Goal: Task Accomplishment & Management: Complete application form

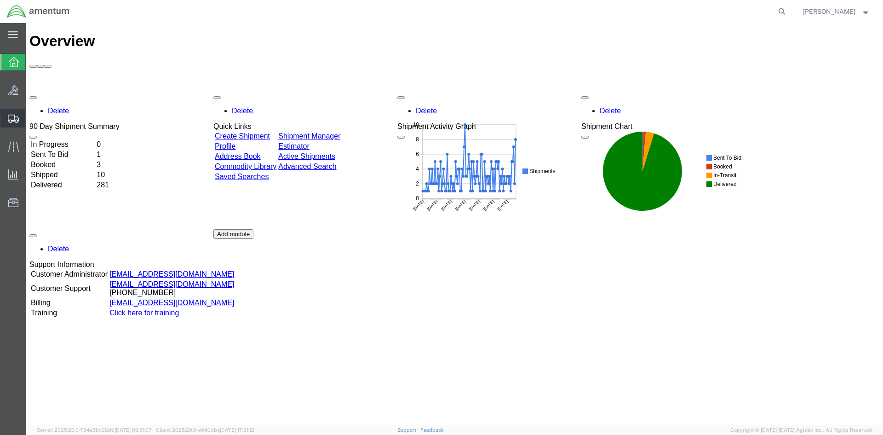
click at [0, 0] on span "Create Shipment" at bounding box center [0, 0] width 0 height 0
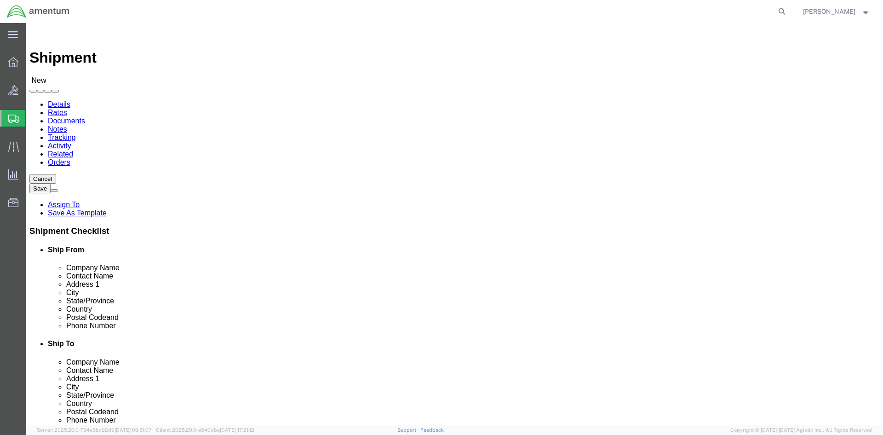
select select
select select "49925"
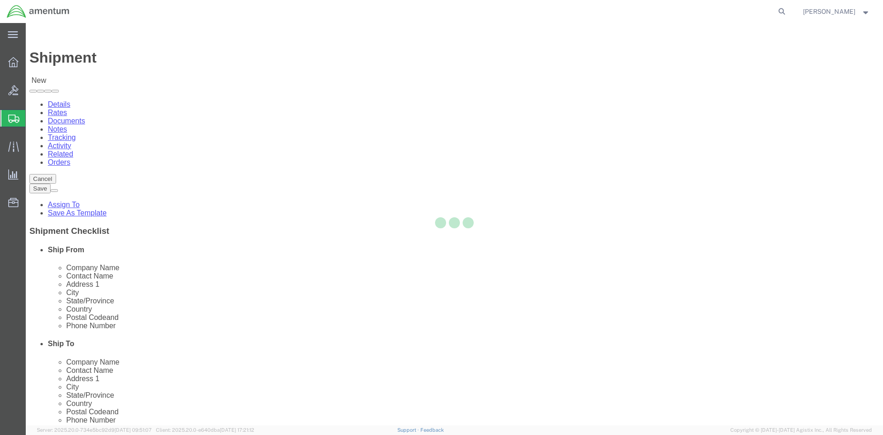
select select "VA"
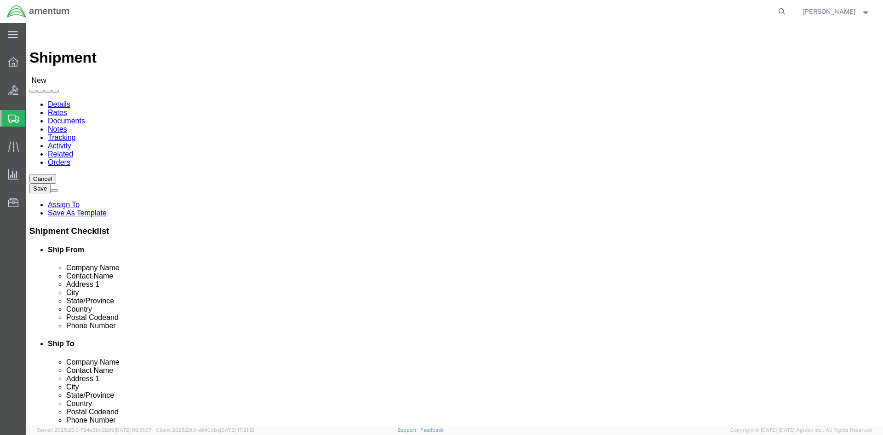
scroll to position [1979, 0]
select select "49933"
click div "ADDITIONAL INFORMATION"
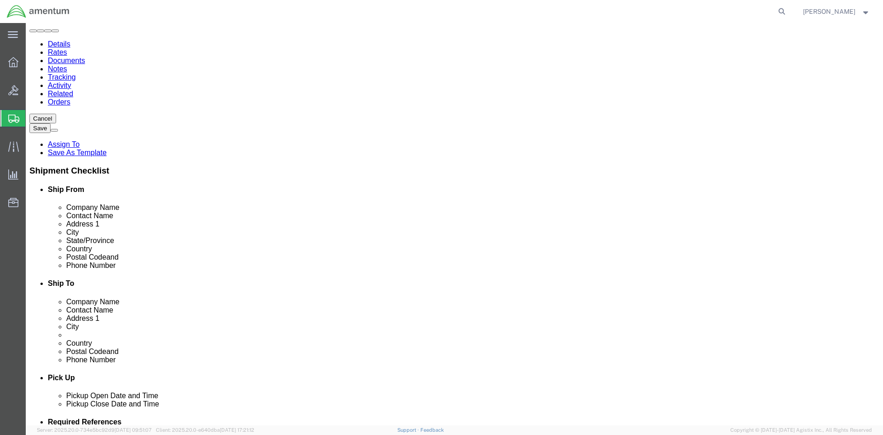
scroll to position [230, 0]
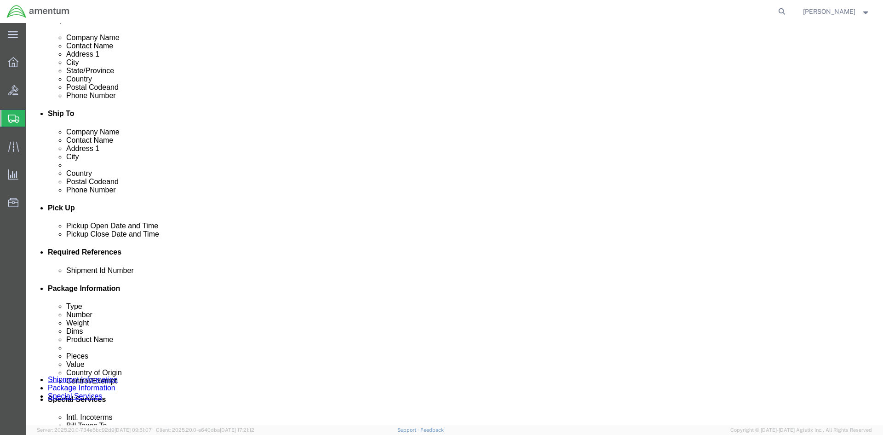
click div "[DATE] 10:00 AM"
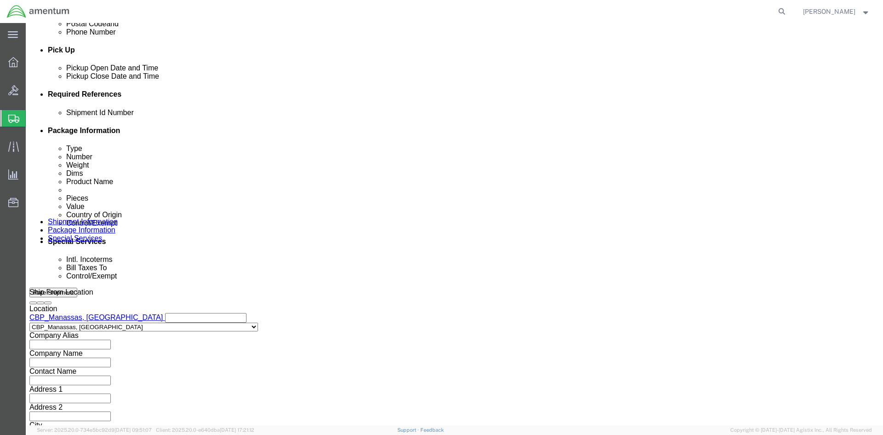
drag, startPoint x: 229, startPoint y: 259, endPoint x: 234, endPoint y: 260, distance: 5.2
click input "4:00 AM"
type input "4:00 PM"
click button "Apply"
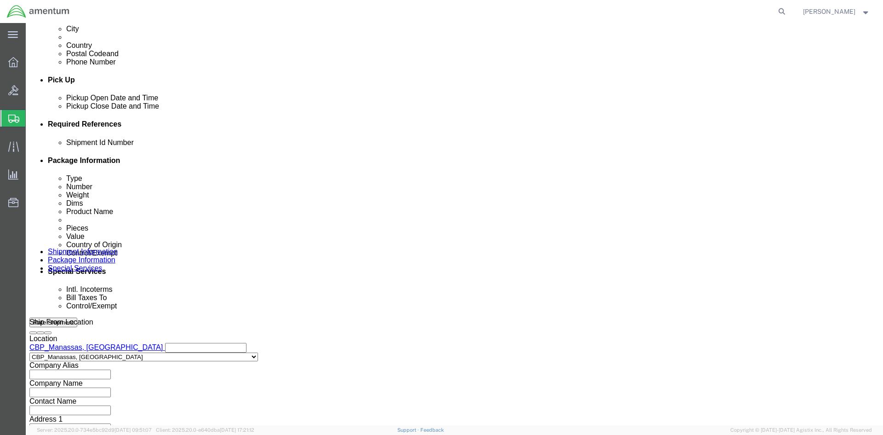
scroll to position [342, 0]
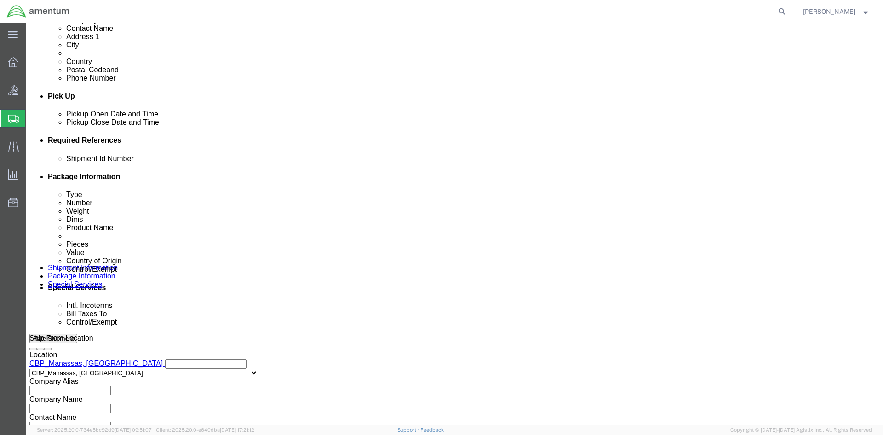
click button "Add reference"
click input "text"
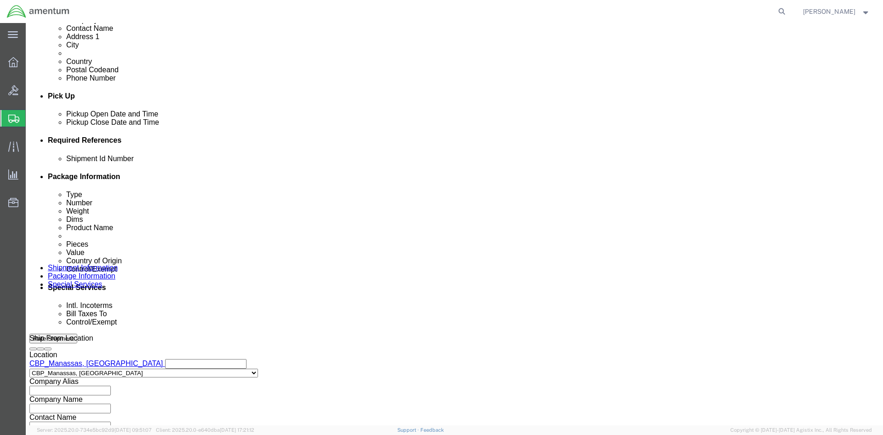
click input "text"
type input "w"
type input "WRONG PN RETURN"
click select "Select Account Type Activity ID Airline Appointment Number ASN Batch Request # …"
select select "CUSTREF"
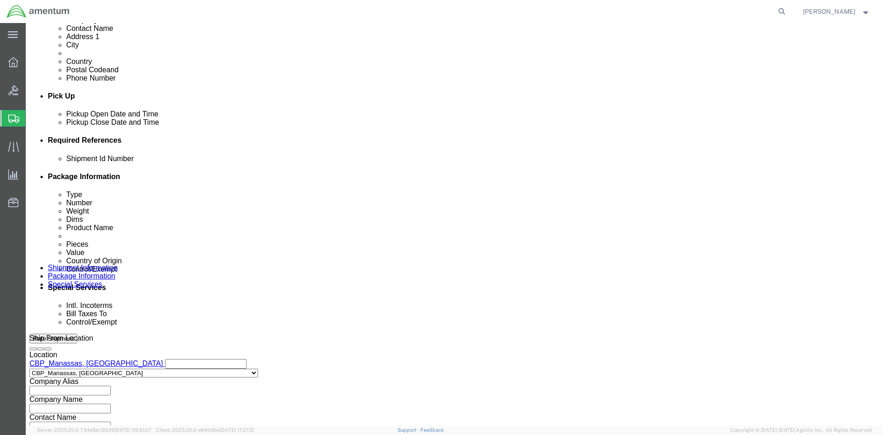
click select "Select Account Type Activity ID Airline Appointment Number ASN Batch Request # …"
select select "DEPT"
click select "Select Account Type Activity ID Airline Appointment Number ASN Batch Request # …"
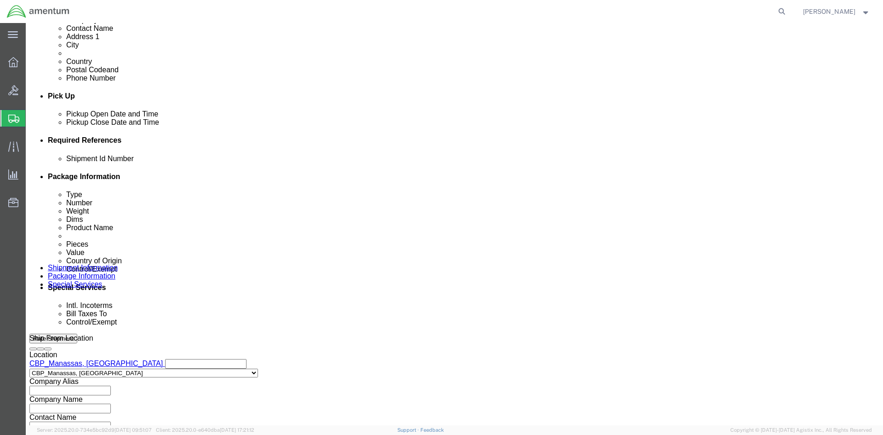
select select "PROJNUM"
click select "Select Account Type Activity ID Airline Appointment Number ASN Batch Request # …"
click div "Shipment Id Number WRONG PN RETURN Select Account Type Activity ID Airline Appo…"
drag, startPoint x: 189, startPoint y: 225, endPoint x: 77, endPoint y: 222, distance: 111.8
click div "Shipment Id Number WRONG PN RETURN"
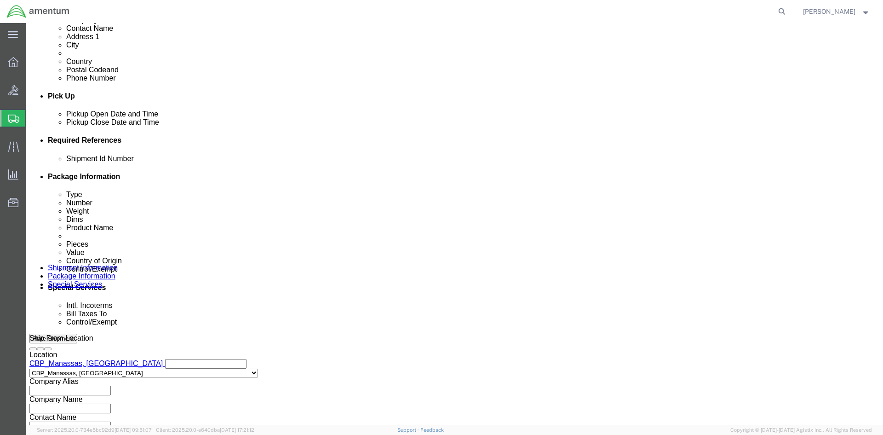
click input "text"
paste input "WRONG PN RETURN"
type input "WRONG PN RETURN"
click input "text"
type input "CBP"
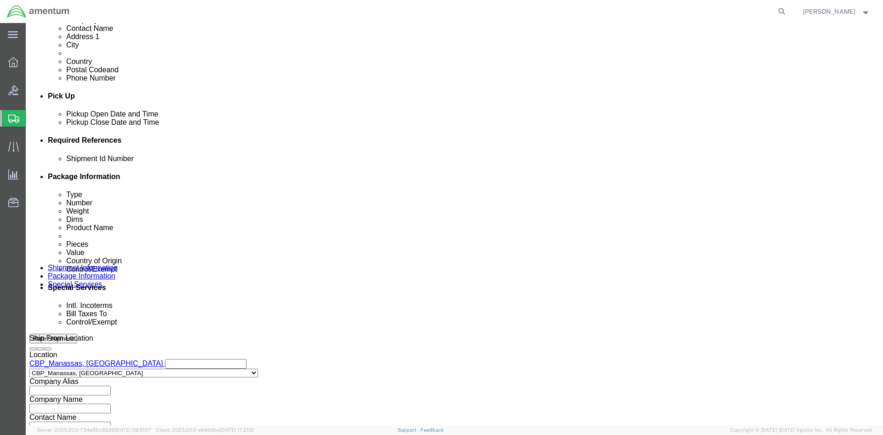
click input "text"
type input "6118.04.03.2219.000.NCR.0000"
click div "Shipment Id Number WRONG PN RETURN Select Account Type Activity ID Airline Appo…"
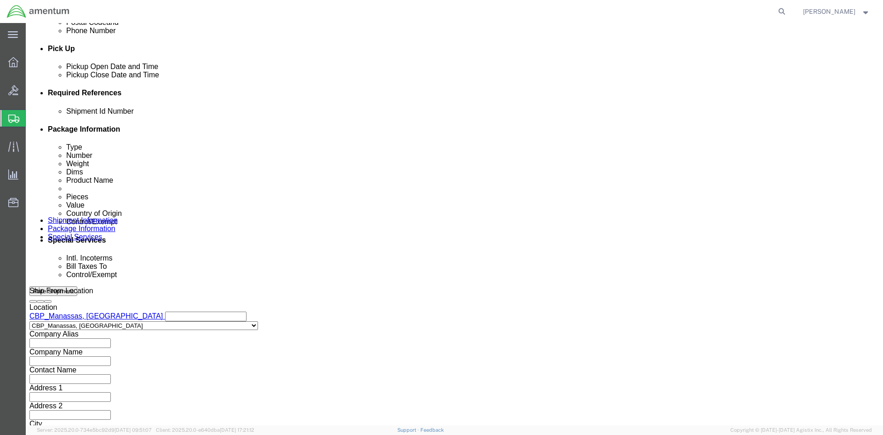
scroll to position [405, 0]
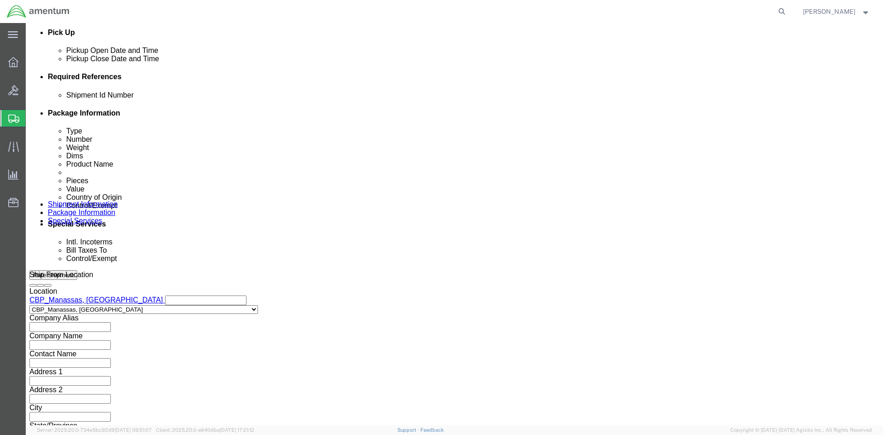
click button "Continue"
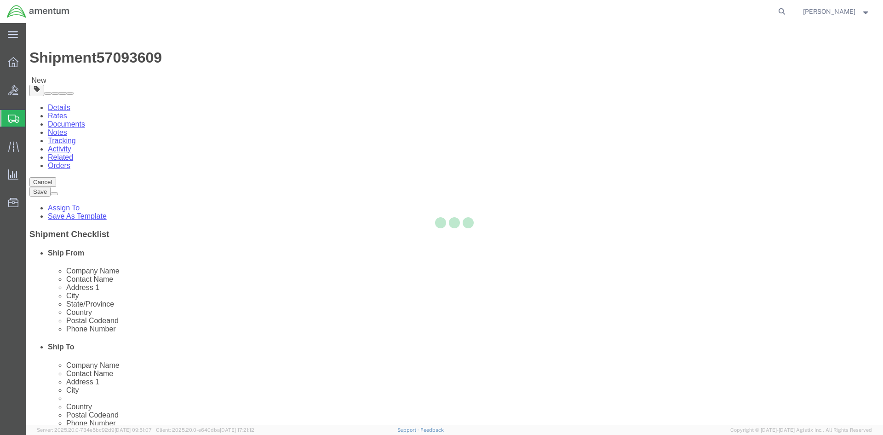
select select "CBOX"
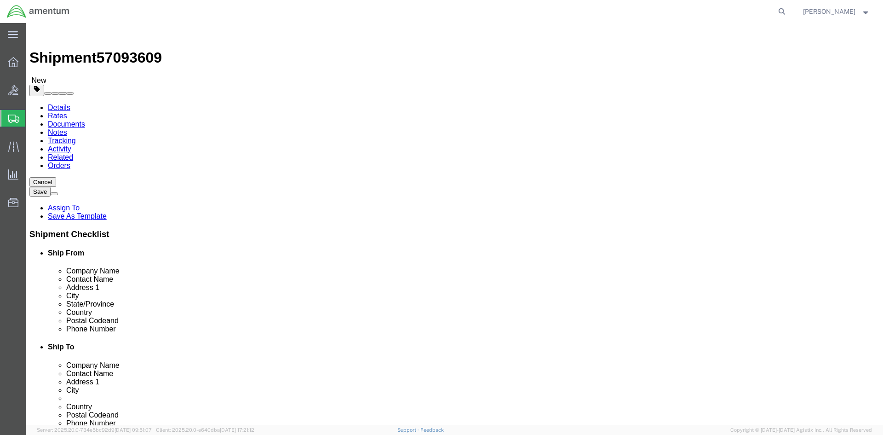
drag, startPoint x: 145, startPoint y: 214, endPoint x: 70, endPoint y: 217, distance: 75.1
click div "Weight 0.00 Select kgs lbs Ship. t°"
type input "1.25"
click input "1"
click input "text"
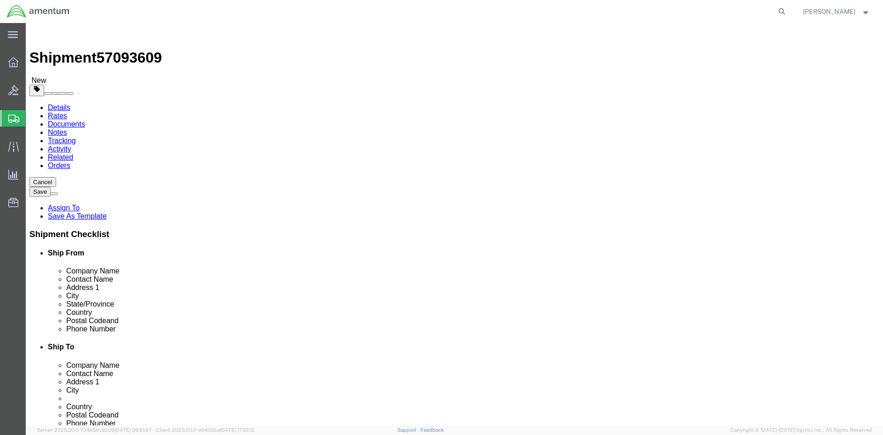
type input "10"
type input "7"
click link "Add Content"
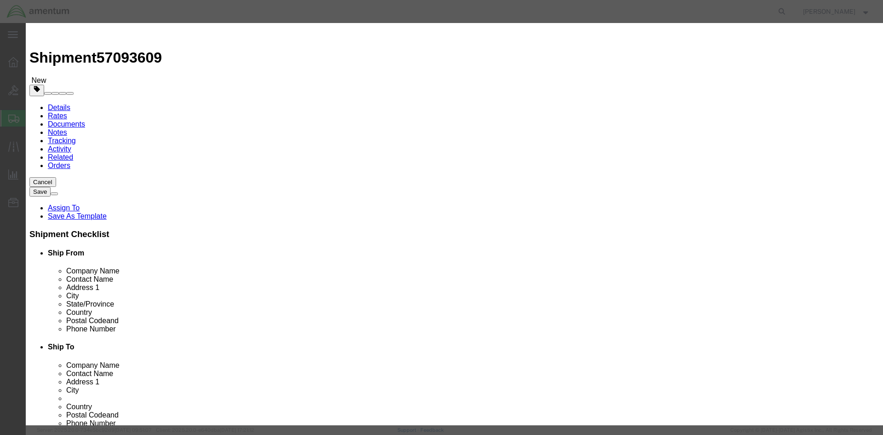
click input "text"
type input "01-0-02-900-1EL"
click strong "01-0-02-900-1EL"
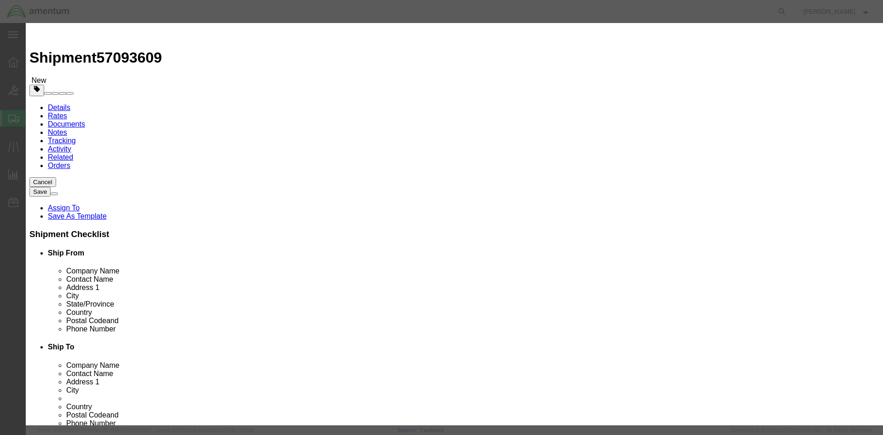
select select "USD"
type input "5963016007765"
select select
checkbox input "false"
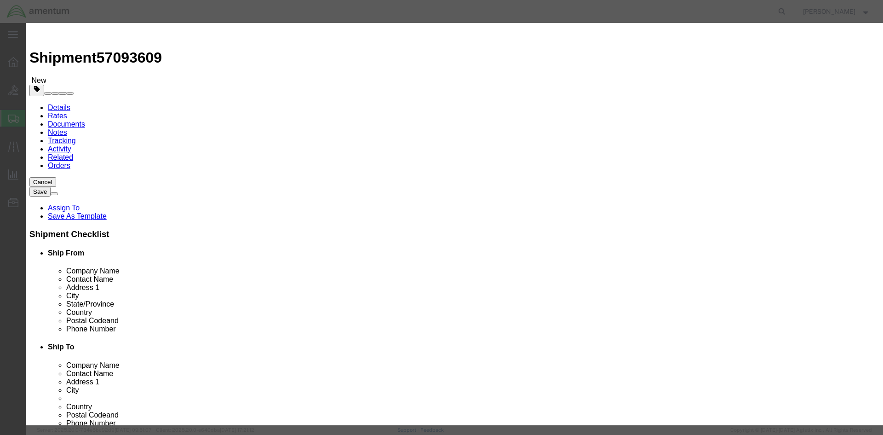
type input "ELECTRONICS-MODULE"
type input "01-0-02-900-1EL"
type input "ELECTRONICS-MODULE"
click input "text"
type input "2"
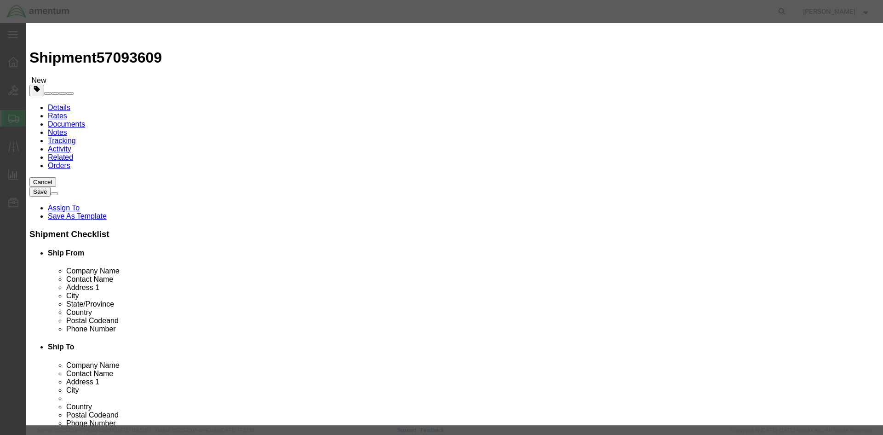
click input "text"
type input "1460.00"
click div
type input "0000000000"
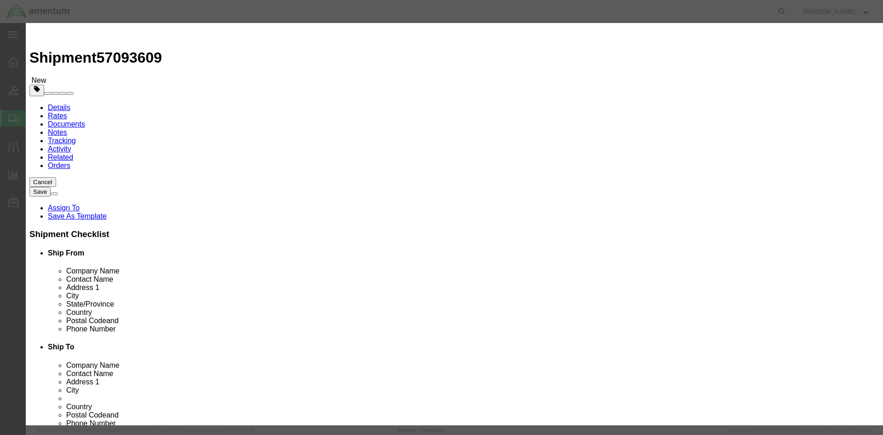
type input "0000000000"
click label
click input "checkbox"
checkbox input "true"
click select "Select ATF BIS DEA EPA FDA FTR ITAR OFAC Other (OPA)"
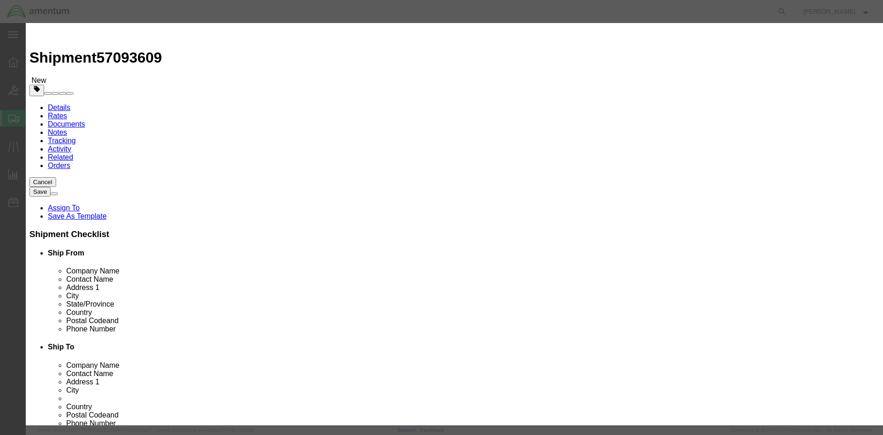
select select "FTR"
click select "Select ATF BIS DEA EPA FDA FTR ITAR OFAC Other (OPA)"
click input "text"
type input "00000"
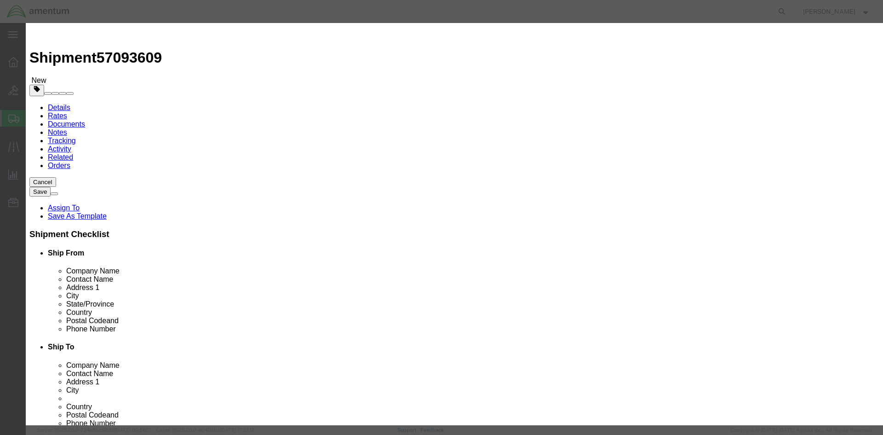
click select "Select 30.2(d)(2) 30.36 30.37(a) 30.37(f) 30.37(g) 30.37(h) 30.37(i) 30.37(j) 3…"
select select "30.37(a)"
click select "Select 30.2(d)(2) 30.36 30.37(a) 30.37(f) 30.37(g) 30.37(h) 30.37(i) 30.37(j) 3…"
click input "checkbox"
checkbox input "false"
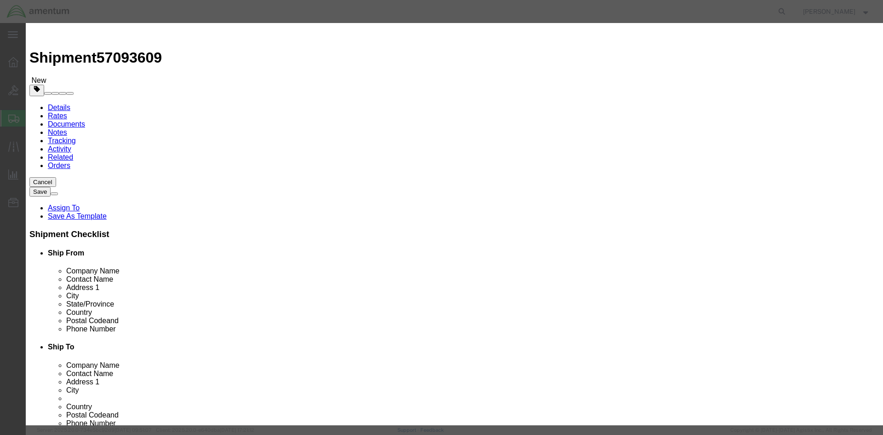
click button "Save & Close"
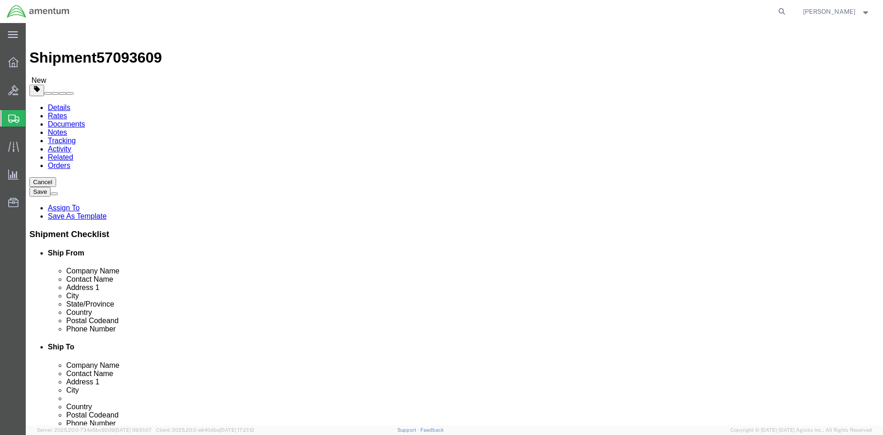
click link "Special Services"
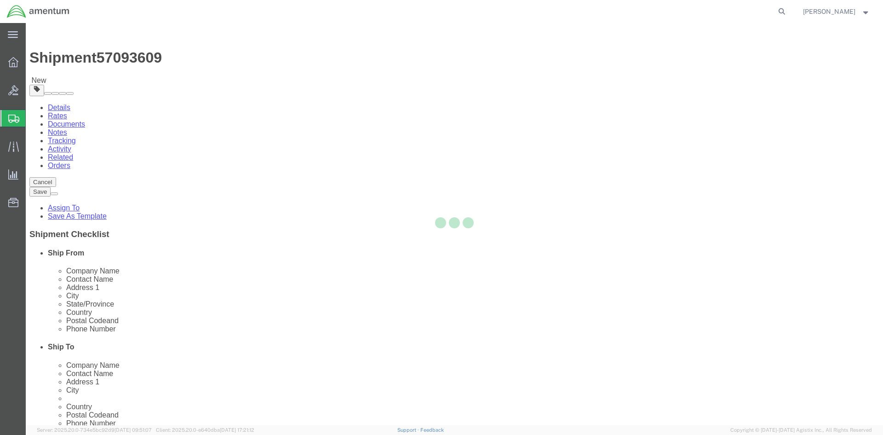
select select
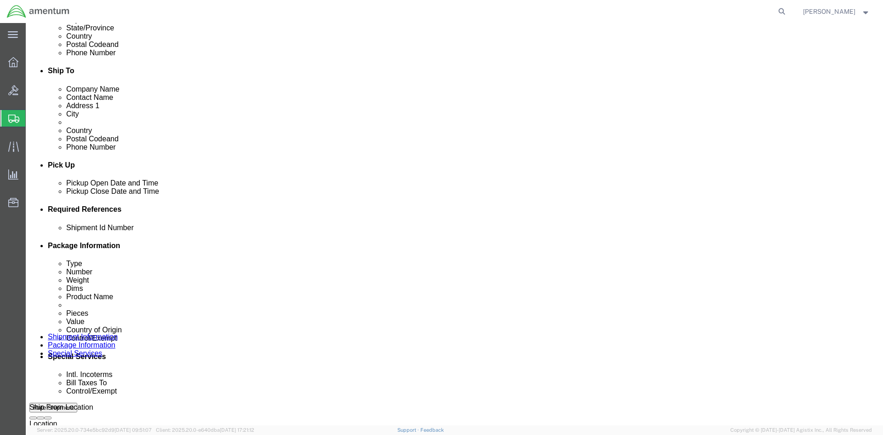
scroll to position [368, 0]
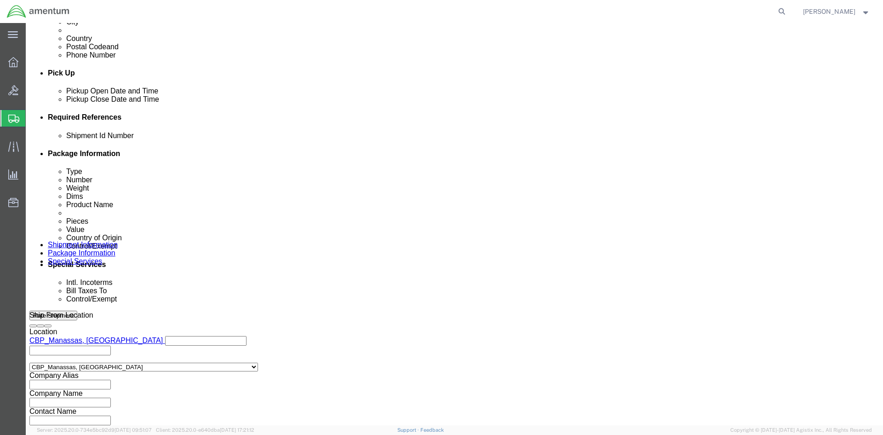
click select "Select Buyer Cost Center Department Operations Number Order Number Sales Person"
select select "DEPARTMENT"
click select "Select Buyer Cost Center Department Operations Number Order Number Sales Person"
click input "text"
type input "CBP"
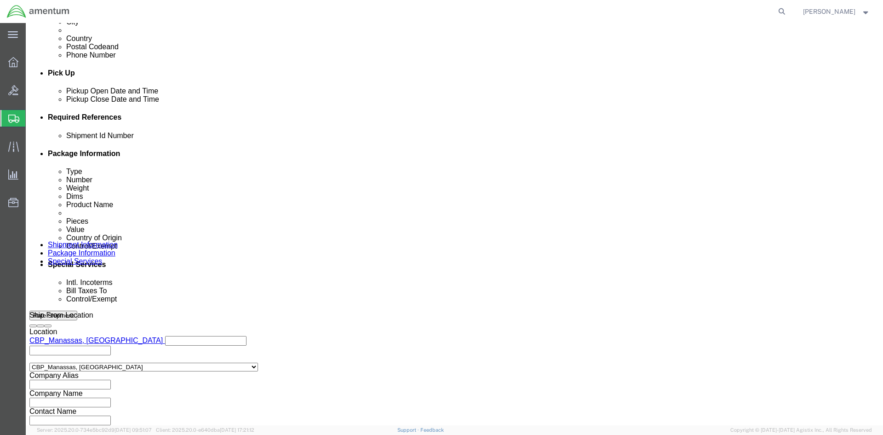
click select "Select Gift Personal Effects Repair/Warranty Return Sample Sold Temporary/Not S…"
select select "TEMPORARY"
click select "Select Gift Personal Effects Repair/Warranty Return Sample Sold Temporary/Not S…"
click select "Select Recipient Account Sender/Shipper Third Party Account"
select select "SHIP"
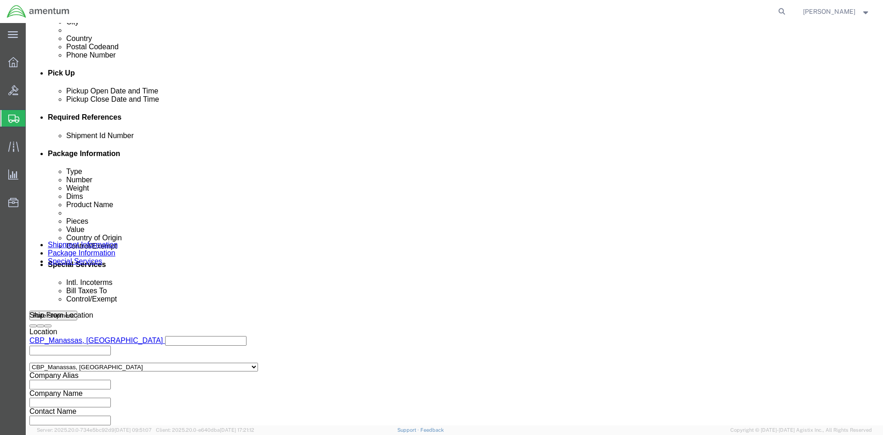
click select "Select Recipient Account Sender/Shipper Third Party Account"
click select "Select Carriage Insurance Paid Carriage Paid To Cost and Freight Cost Insurance…"
select select "DDP"
click select "Select Carriage Insurance Paid Carriage Paid To Cost and Freight Cost Insurance…"
select select "SHIP"
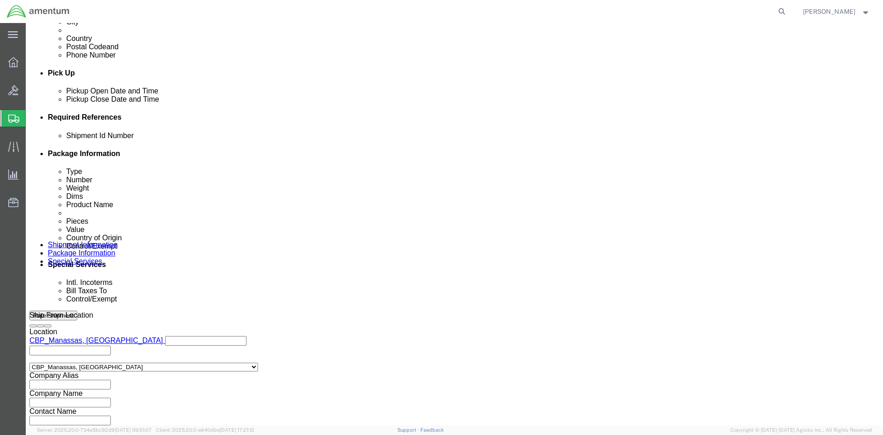
click select "Select Recipient Account Sender/Shipper Third Party Account"
click div "Cost Center Select Buyer Cost Center Department Operations Number Order Number …"
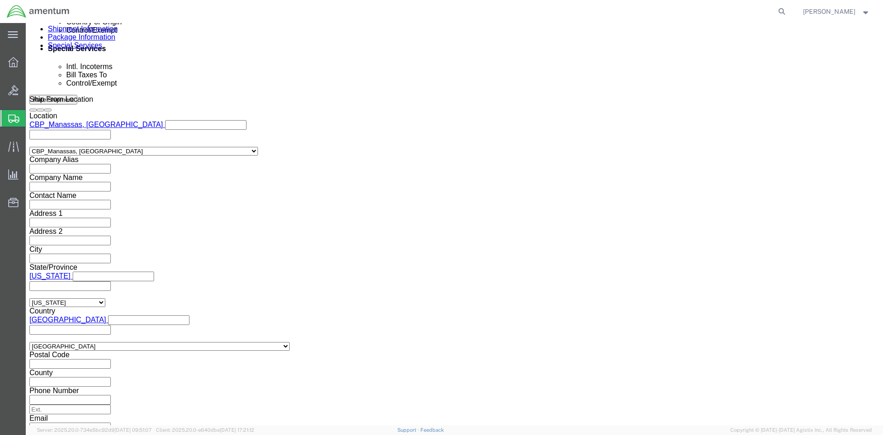
scroll to position [598, 0]
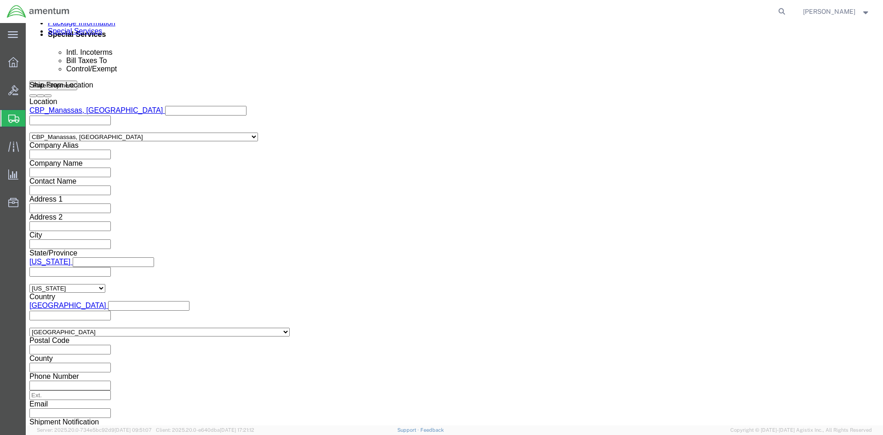
click select "Select ATF BIS DEA EPA FDA FTR ITAR OFAC Other (OPA)"
select select "FTR"
click select "Select ATF BIS DEA EPA FDA FTR ITAR OFAC Other (OPA)"
click select "Select 30.2(d)(2) 30.36 30.37(a) 30.37(f) 30.37(g) 30.37(h) 30.37(i) 30.37(j) 3…"
select select "30.37(a)"
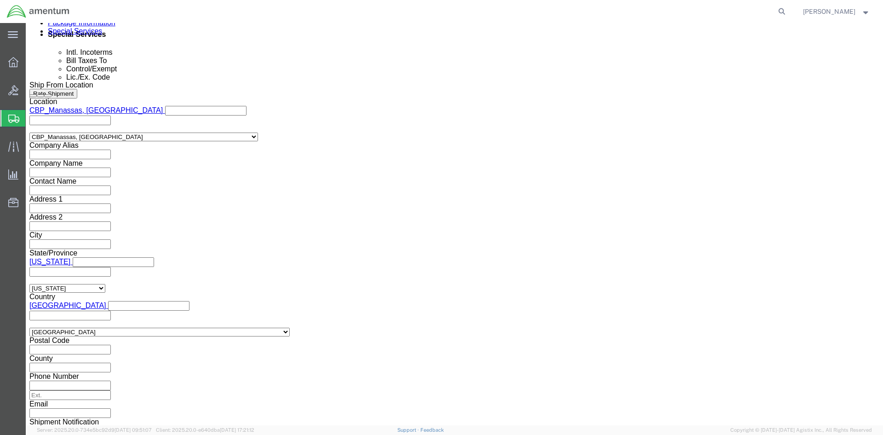
click select "Select 30.2(d)(2) 30.36 30.37(a) 30.37(f) 30.37(g) 30.37(h) 30.37(i) 30.37(j) 3…"
click select "Select AES-Direct EEI Carrier File EEI EEI Exempt"
select select "EXEM"
click select "Select AES-Direct EEI Carrier File EEI EEI Exempt"
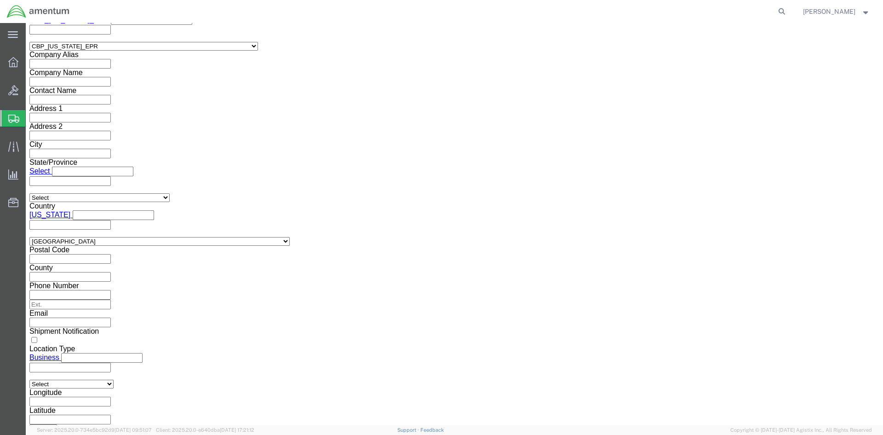
scroll to position [1204, 0]
click button "Rate Shipment"
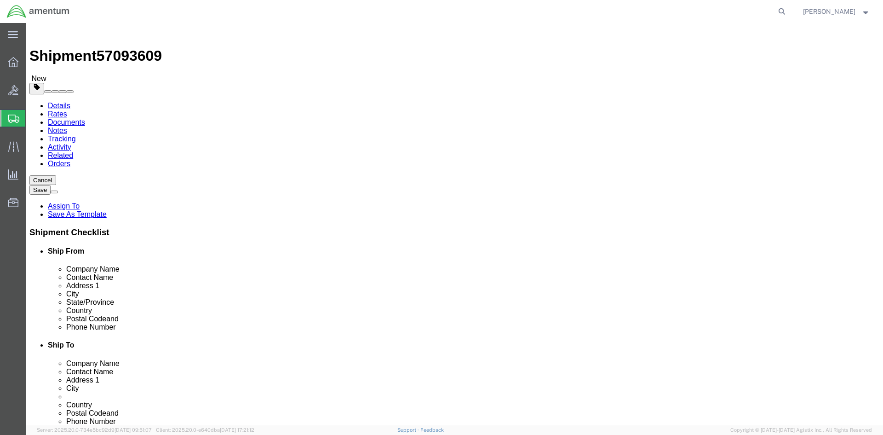
scroll to position [0, 0]
click link "Package Information"
click div "Pieces: 2.00 Each Total value: 1460.00 USD"
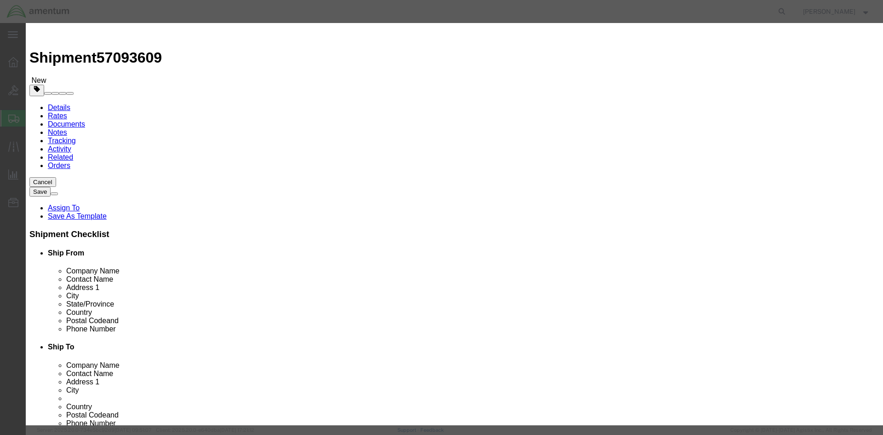
click select "Select [GEOGRAPHIC_DATA] [GEOGRAPHIC_DATA] [GEOGRAPHIC_DATA] [GEOGRAPHIC_DATA] …"
select select "US"
click select "Select [GEOGRAPHIC_DATA] [GEOGRAPHIC_DATA] [GEOGRAPHIC_DATA] [GEOGRAPHIC_DATA] …"
click button "Save & Close"
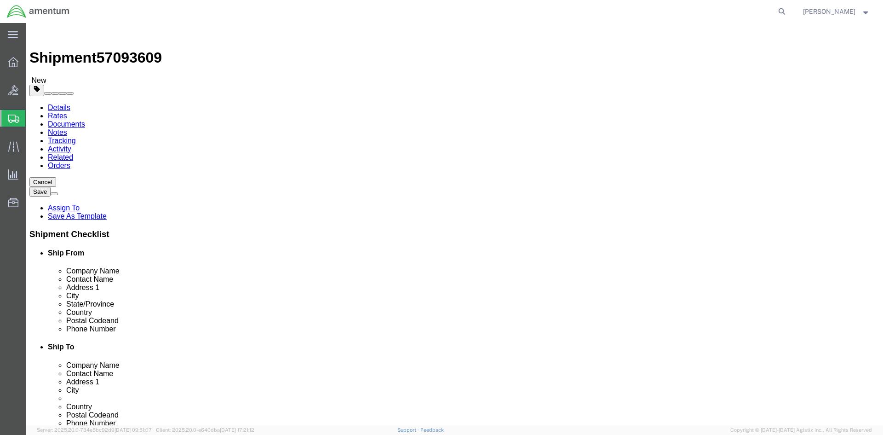
click button "Rate Shipment"
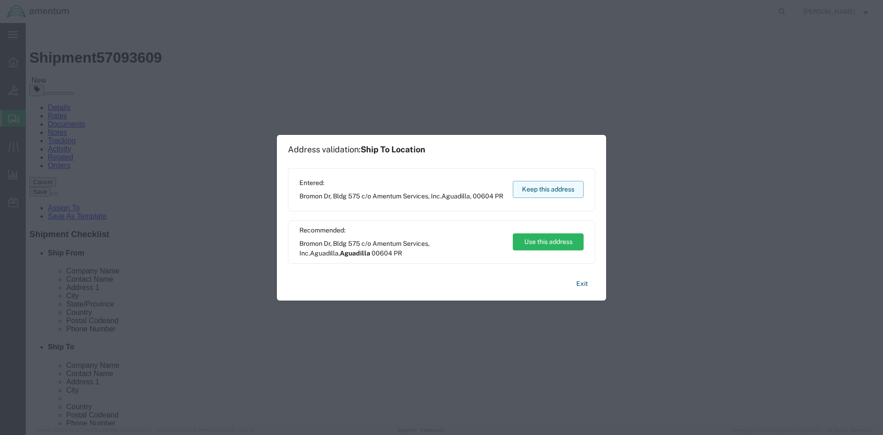
click at [548, 192] on button "Keep this address" at bounding box center [548, 189] width 71 height 17
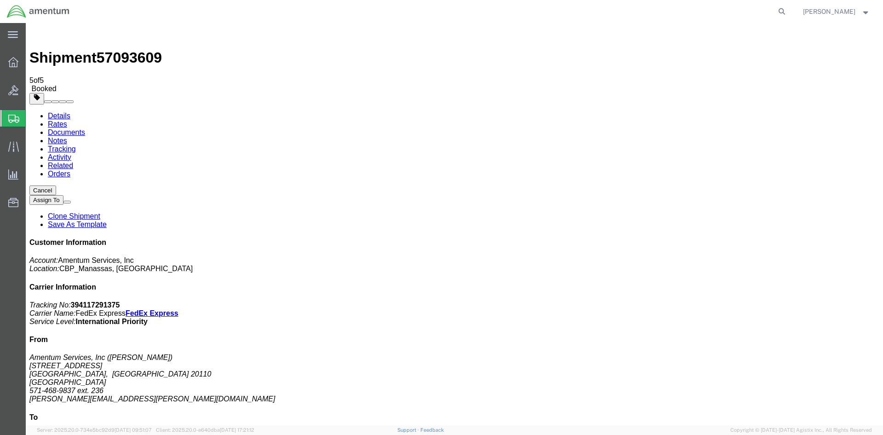
drag, startPoint x: 802, startPoint y: 140, endPoint x: 717, endPoint y: 144, distance: 85.7
click at [717, 301] on p "Tracking No: 394117291375 Carrier Name: FedEx Express FedEx Express Service Lev…" at bounding box center [454, 313] width 850 height 25
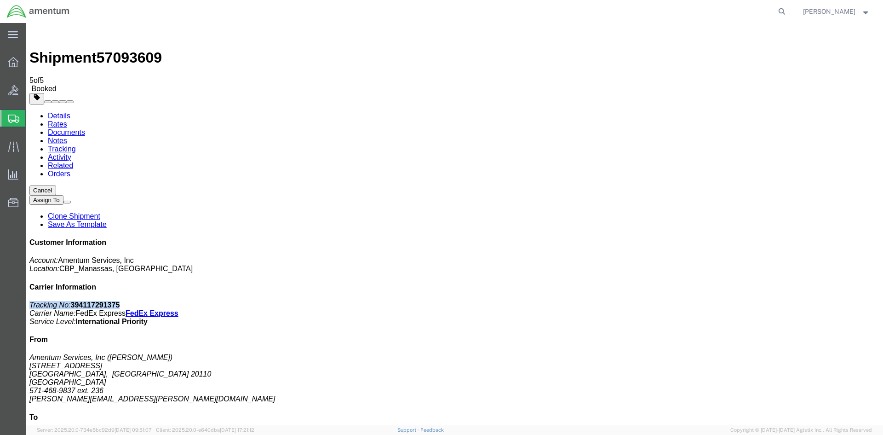
copy p "Tracking No: 394117291375"
click at [14, 58] on icon at bounding box center [13, 62] width 10 height 10
